Goal: Task Accomplishment & Management: Use online tool/utility

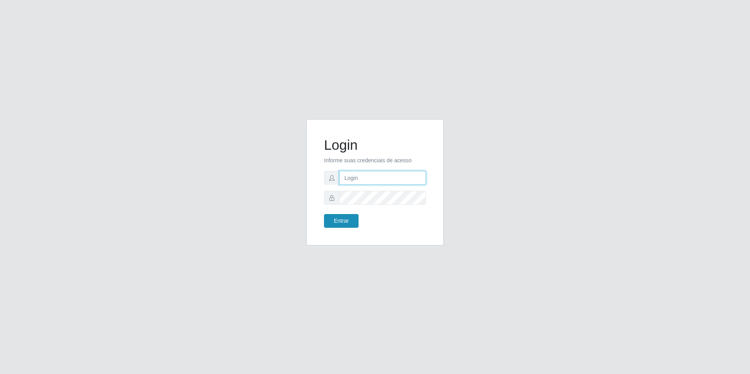
type input "[EMAIL_ADDRESS][DOMAIN_NAME]"
click at [347, 224] on button "Entrar" at bounding box center [341, 221] width 35 height 14
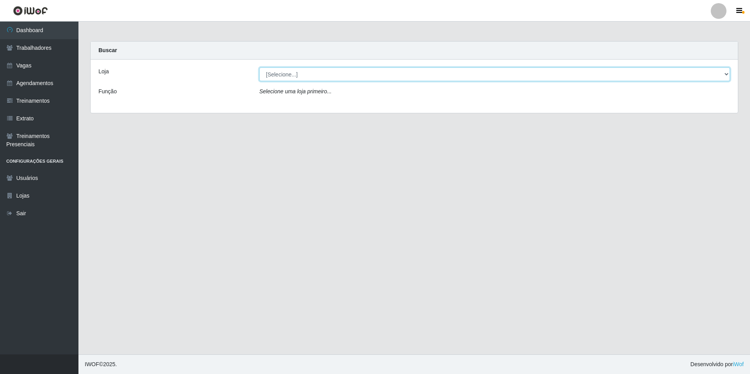
click at [288, 76] on select "[Selecione...] [GEOGRAPHIC_DATA] - [GEOGRAPHIC_DATA] - [GEOGRAPHIC_DATA] - [GEO…" at bounding box center [494, 74] width 471 height 14
select select "506"
click at [259, 67] on select "[Selecione...] [GEOGRAPHIC_DATA] - [GEOGRAPHIC_DATA] - [GEOGRAPHIC_DATA] - [GEO…" at bounding box center [494, 74] width 471 height 14
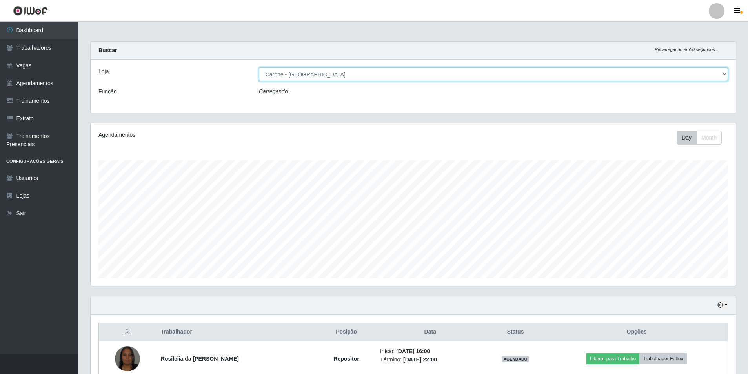
scroll to position [163, 645]
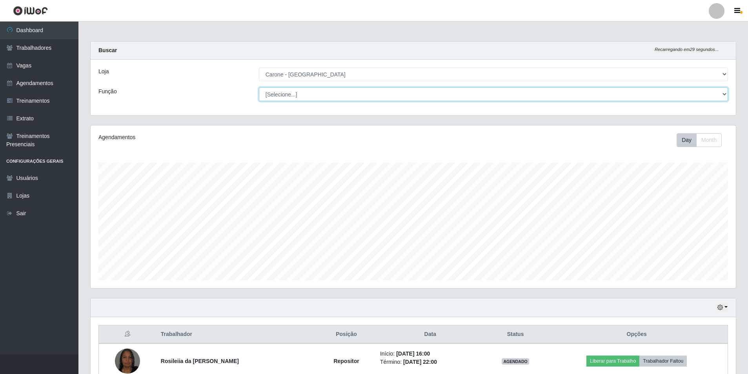
click at [294, 93] on select "[Selecione...] Embalador Embalador + Embalador ++ Repositor Repositor + Reposit…" at bounding box center [493, 94] width 469 height 14
select select "24"
click at [259, 87] on select "[Selecione...] Embalador Embalador + Embalador ++ Repositor Repositor + Reposit…" at bounding box center [493, 94] width 469 height 14
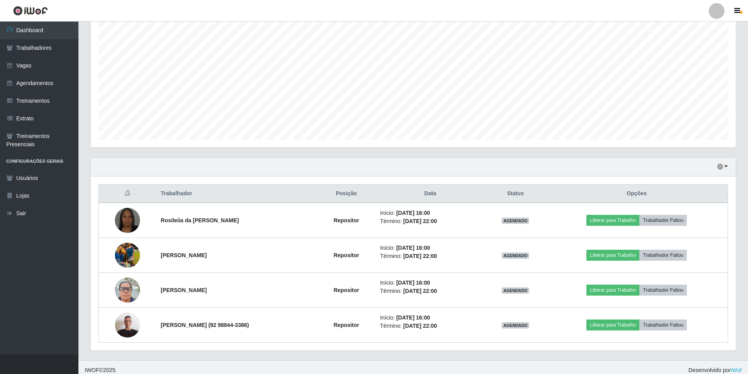
scroll to position [147, 0]
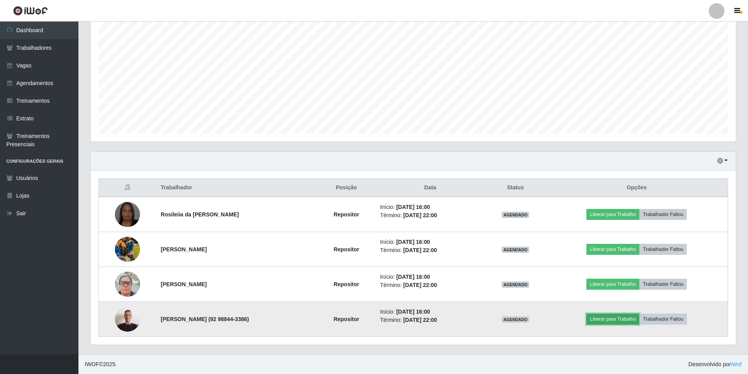
click at [620, 322] on button "Liberar para Trabalho" at bounding box center [612, 319] width 53 height 11
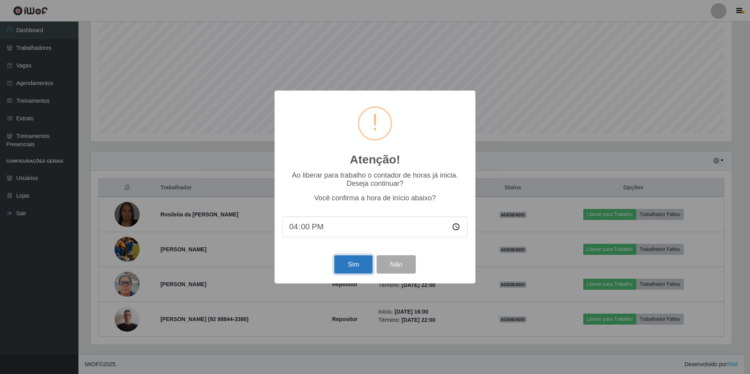
click at [355, 268] on button "Sim" at bounding box center [353, 264] width 38 height 18
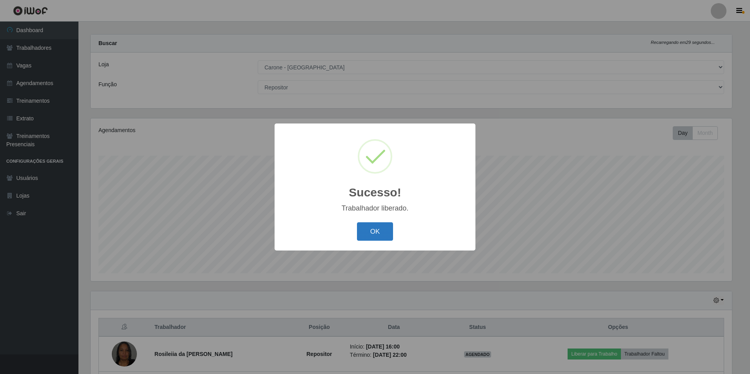
click at [380, 238] on button "OK" at bounding box center [375, 231] width 36 height 18
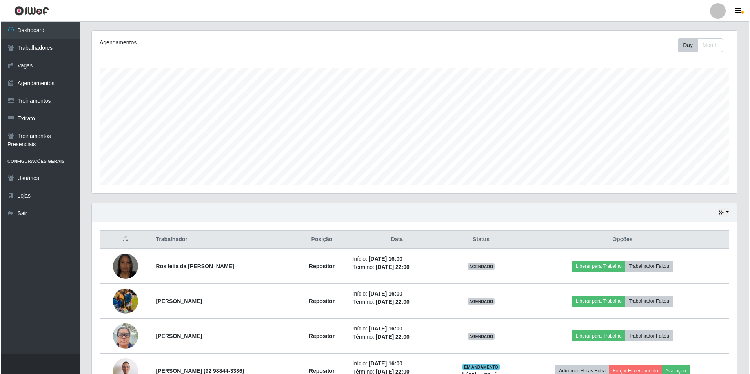
scroll to position [125, 0]
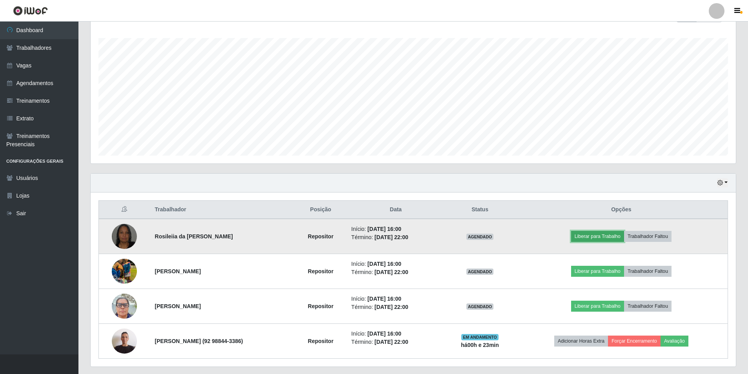
click at [598, 236] on button "Liberar para Trabalho" at bounding box center [597, 236] width 53 height 11
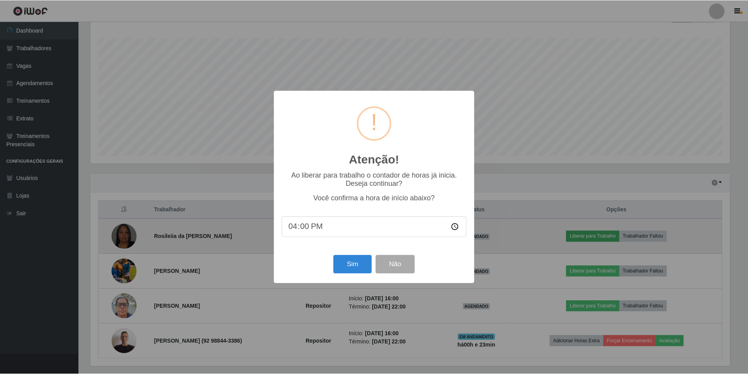
scroll to position [163, 641]
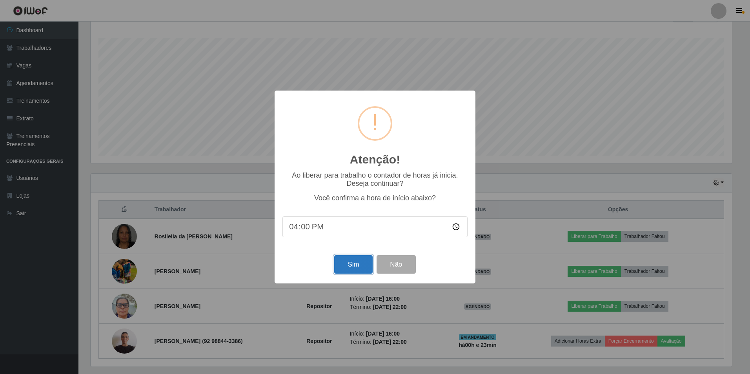
click at [357, 267] on button "Sim" at bounding box center [353, 264] width 38 height 18
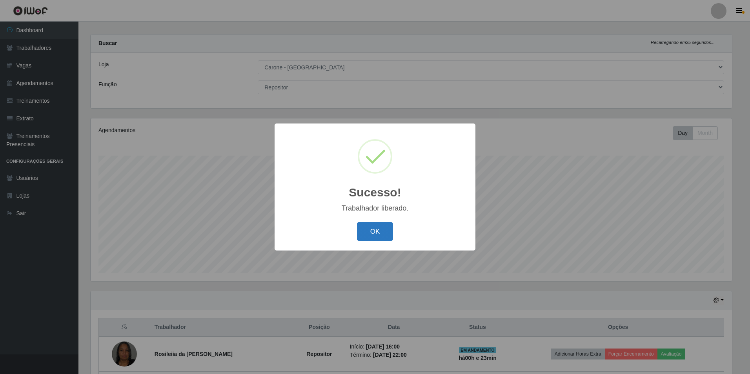
click at [374, 236] on button "OK" at bounding box center [375, 231] width 36 height 18
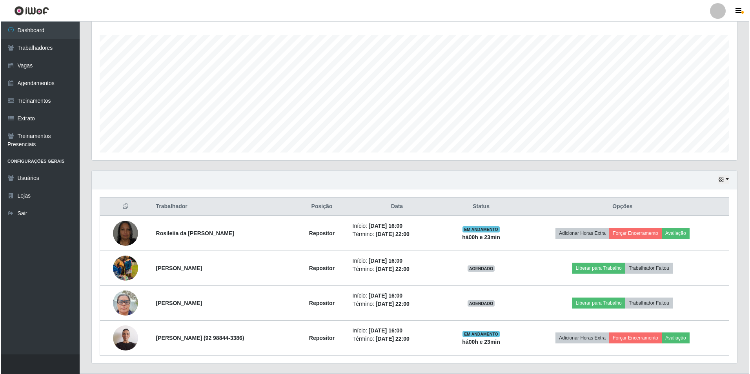
scroll to position [147, 0]
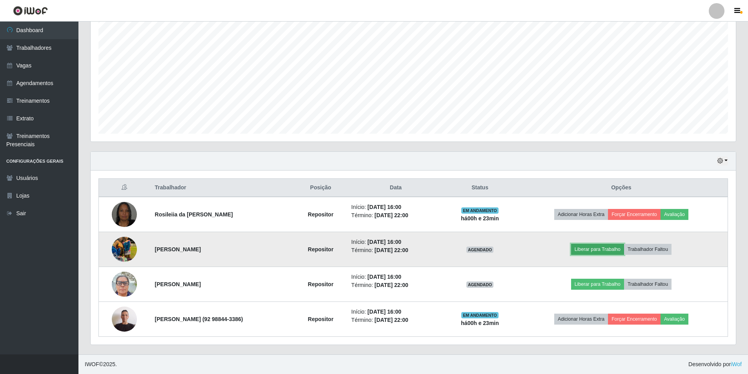
click at [585, 249] on button "Liberar para Trabalho" at bounding box center [597, 249] width 53 height 11
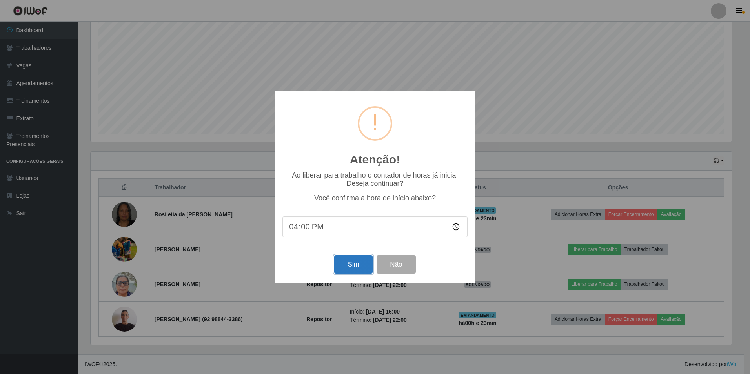
click at [357, 268] on button "Sim" at bounding box center [353, 264] width 38 height 18
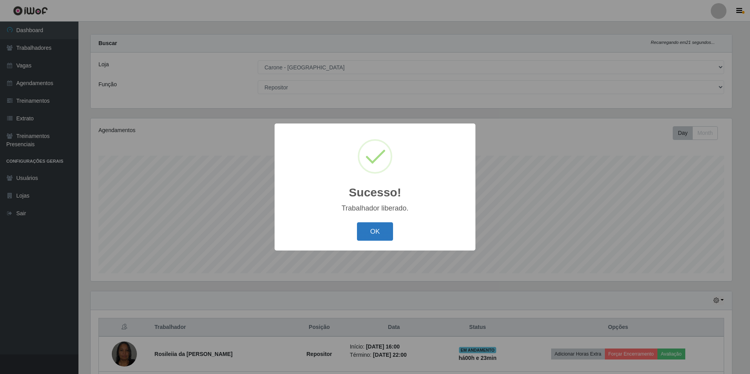
click at [382, 236] on button "OK" at bounding box center [375, 231] width 36 height 18
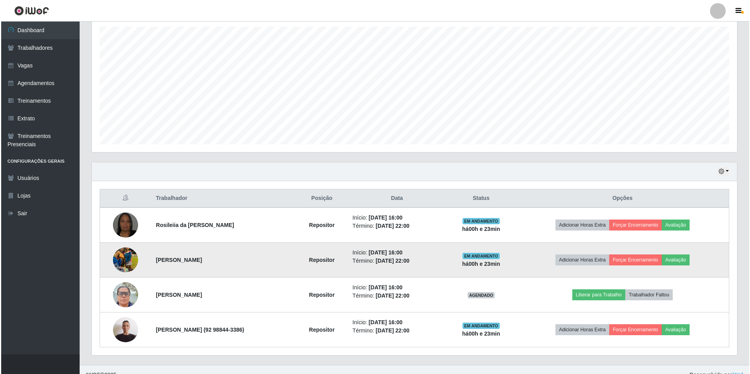
scroll to position [147, 0]
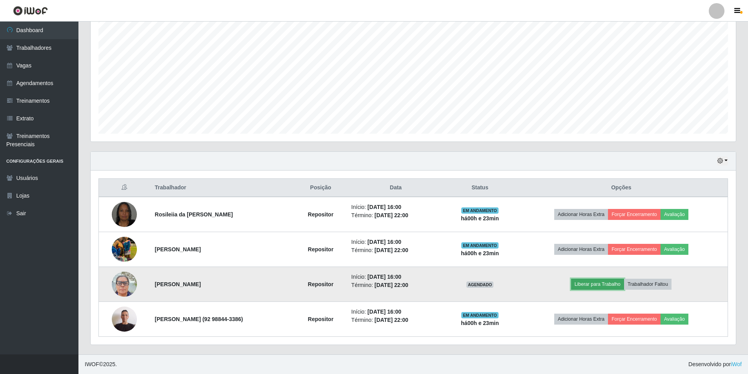
click at [594, 281] on button "Liberar para Trabalho" at bounding box center [597, 284] width 53 height 11
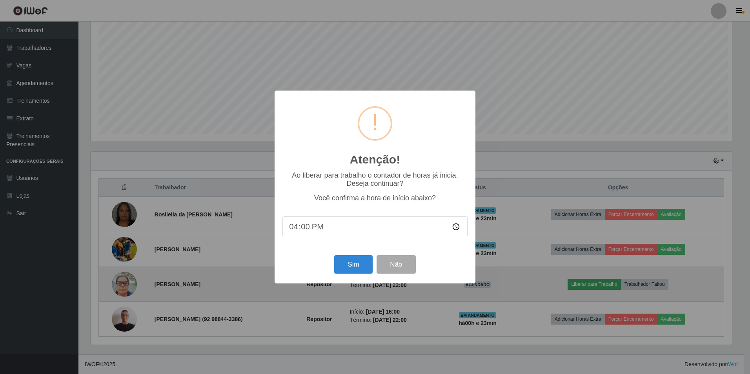
scroll to position [0, 0]
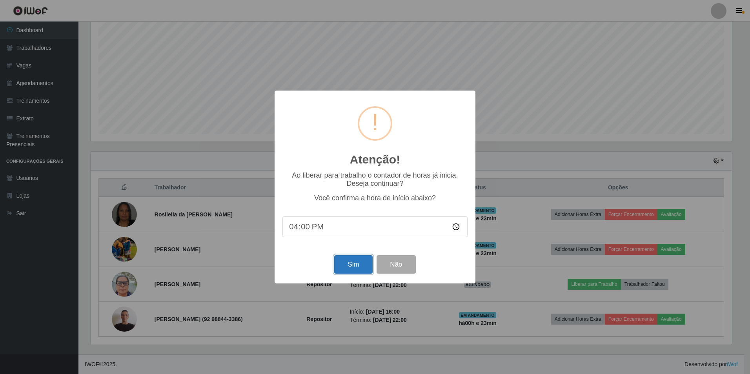
click at [349, 269] on button "Sim" at bounding box center [353, 264] width 38 height 18
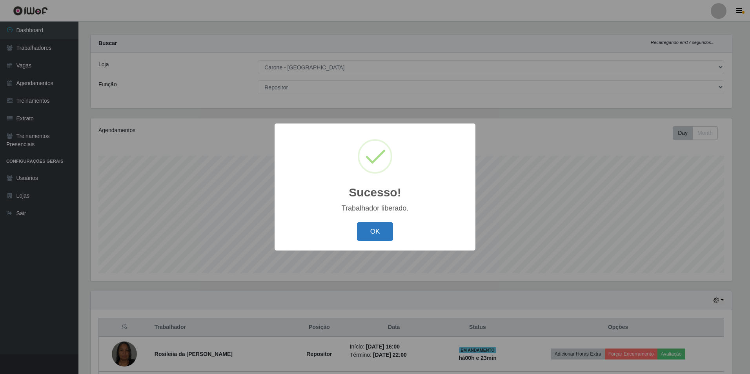
click at [382, 231] on button "OK" at bounding box center [375, 231] width 36 height 18
